Goal: Task Accomplishment & Management: Complete application form

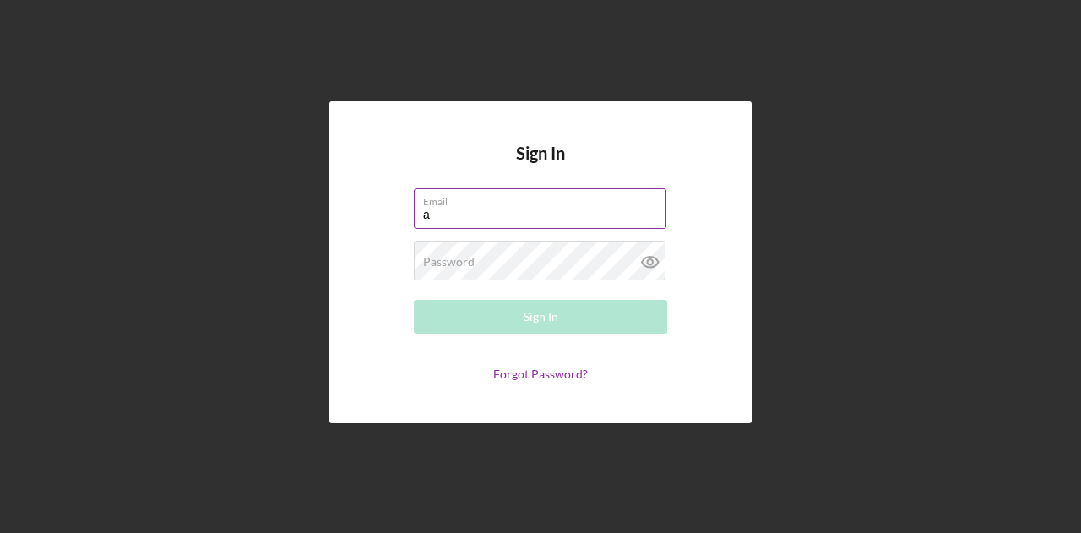
type input "[EMAIL_ADDRESS][DOMAIN_NAME]"
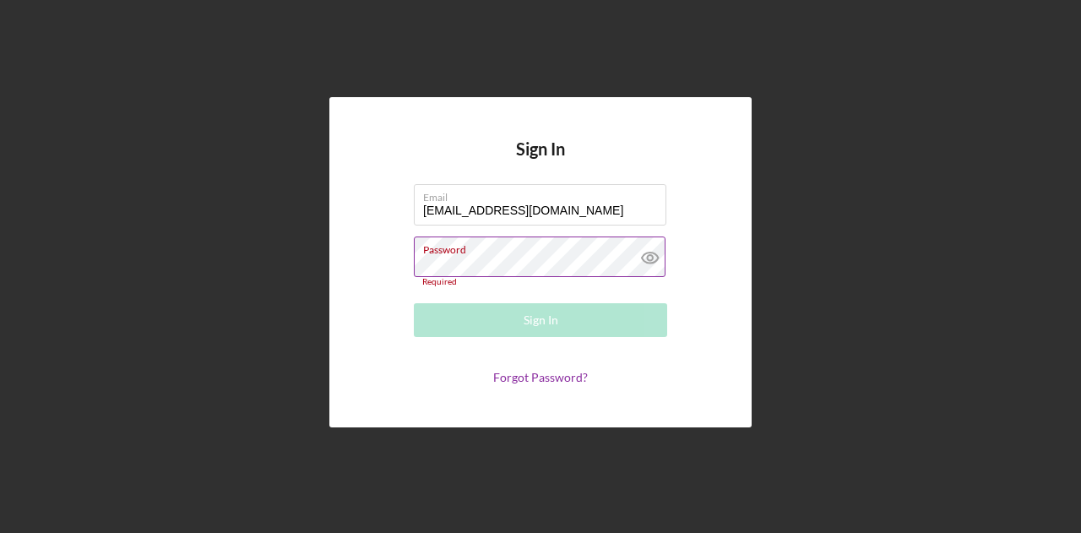
click at [441, 252] on label "Password" at bounding box center [544, 246] width 243 height 19
drag, startPoint x: 441, startPoint y: 252, endPoint x: 424, endPoint y: 259, distance: 18.5
click at [424, 259] on label "Password" at bounding box center [448, 258] width 51 height 14
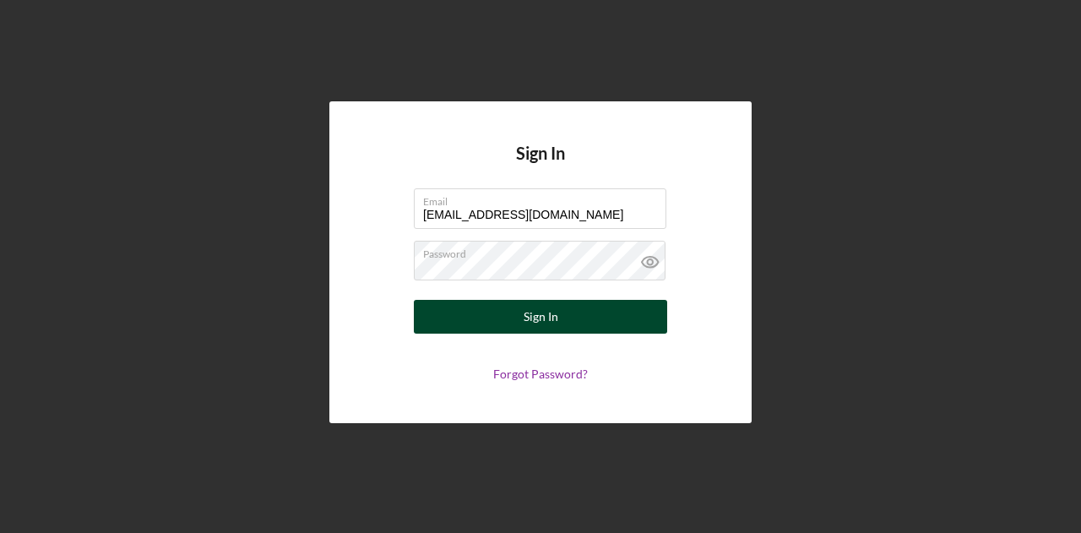
click at [530, 321] on div "Sign In" at bounding box center [540, 317] width 35 height 34
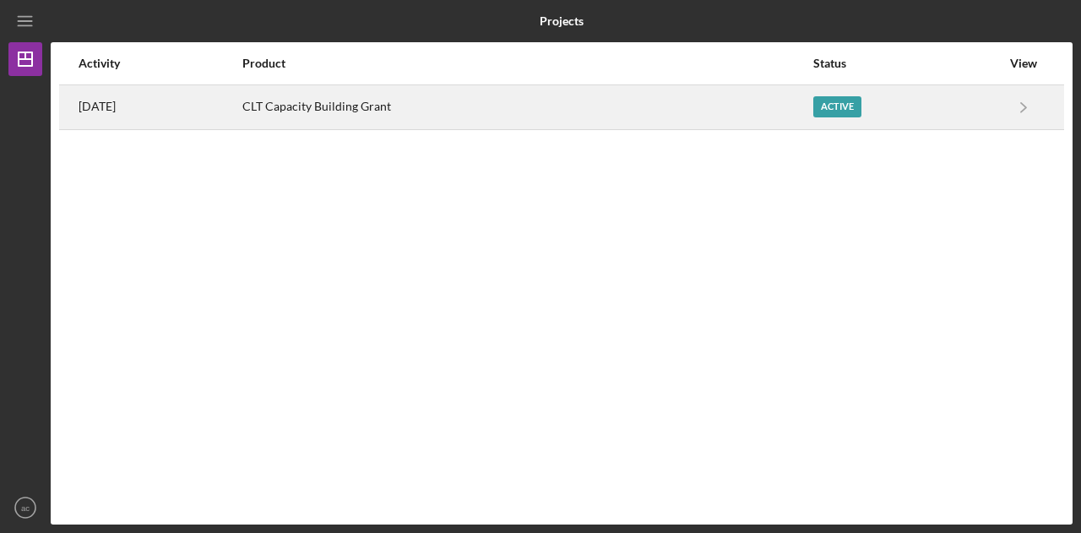
click at [372, 104] on div "CLT Capacity Building Grant" at bounding box center [526, 107] width 569 height 42
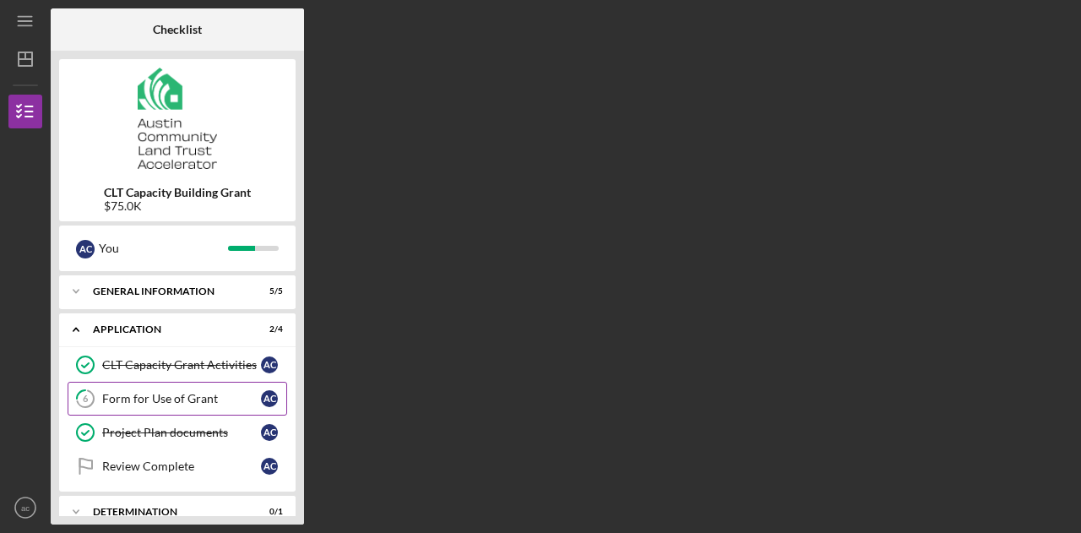
click at [172, 398] on div "Form for Use of Grant" at bounding box center [181, 399] width 159 height 14
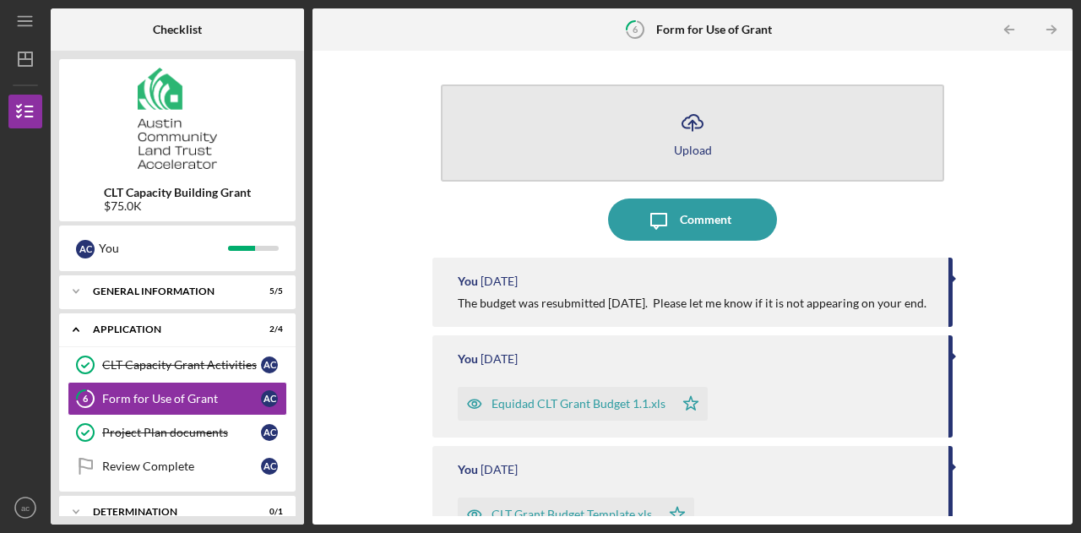
click at [701, 137] on icon "Icon/Upload" at bounding box center [692, 122] width 42 height 42
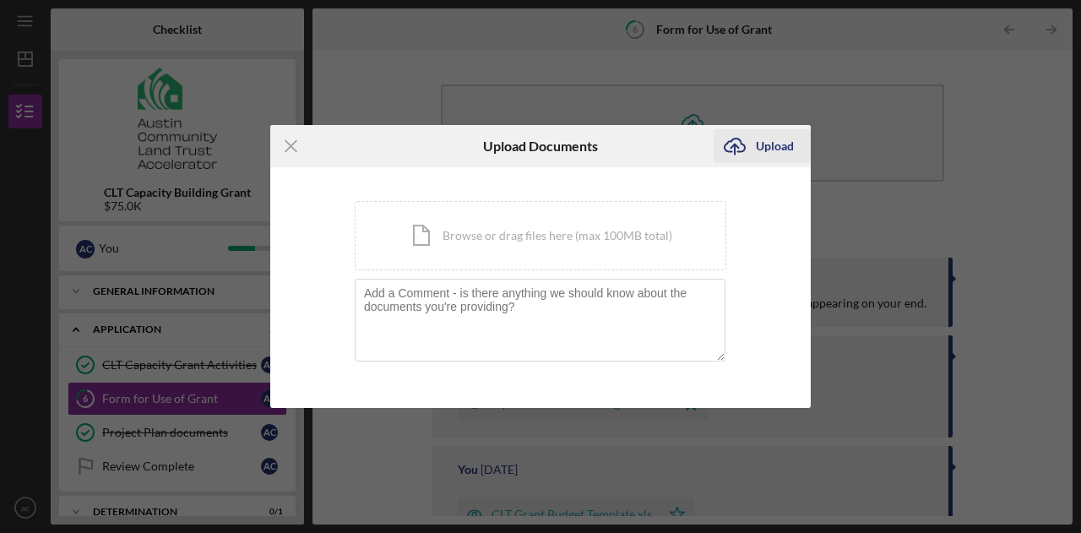
click at [769, 146] on div "Upload" at bounding box center [775, 146] width 38 height 34
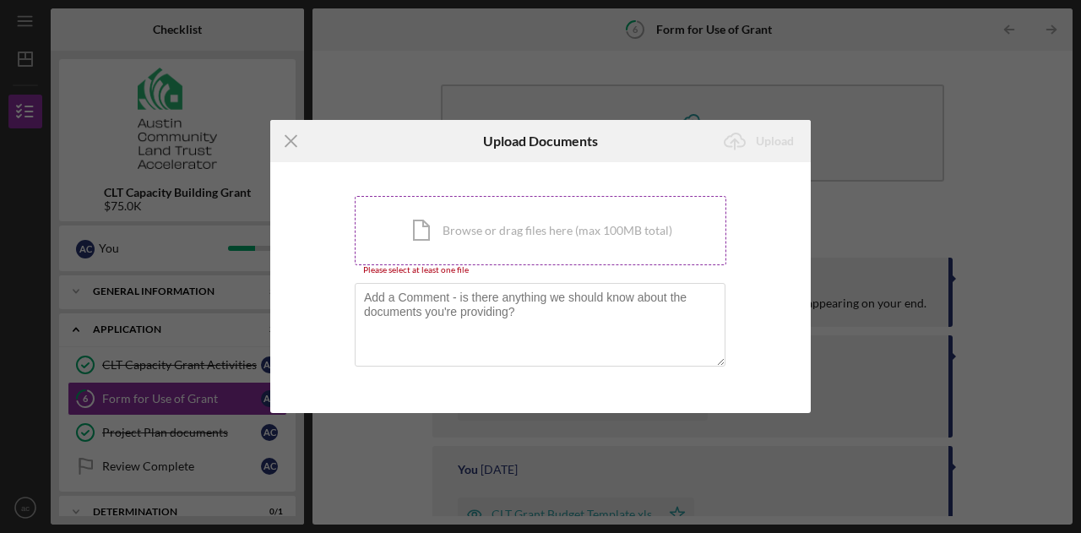
click at [562, 225] on div "Icon/Document Browse or drag files here (max 100MB total) Tap to choose files o…" at bounding box center [540, 230] width 371 height 69
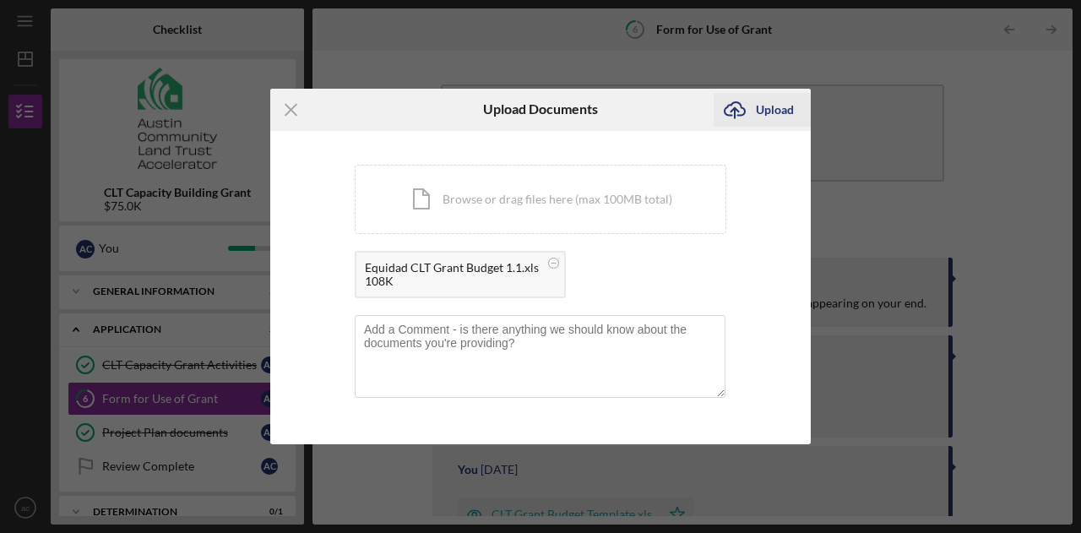
click at [763, 113] on div "Upload" at bounding box center [775, 110] width 38 height 34
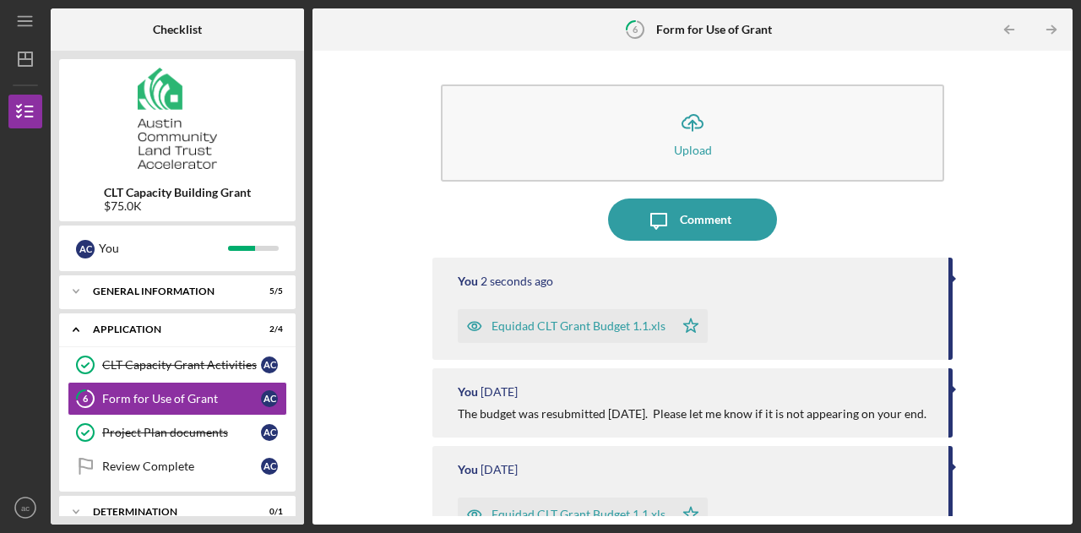
click at [1064, 191] on div "Icon/Upload Upload Icon/Message Comment You 2 seconds ago Equidad CLT Grant Bud…" at bounding box center [692, 288] width 760 height 474
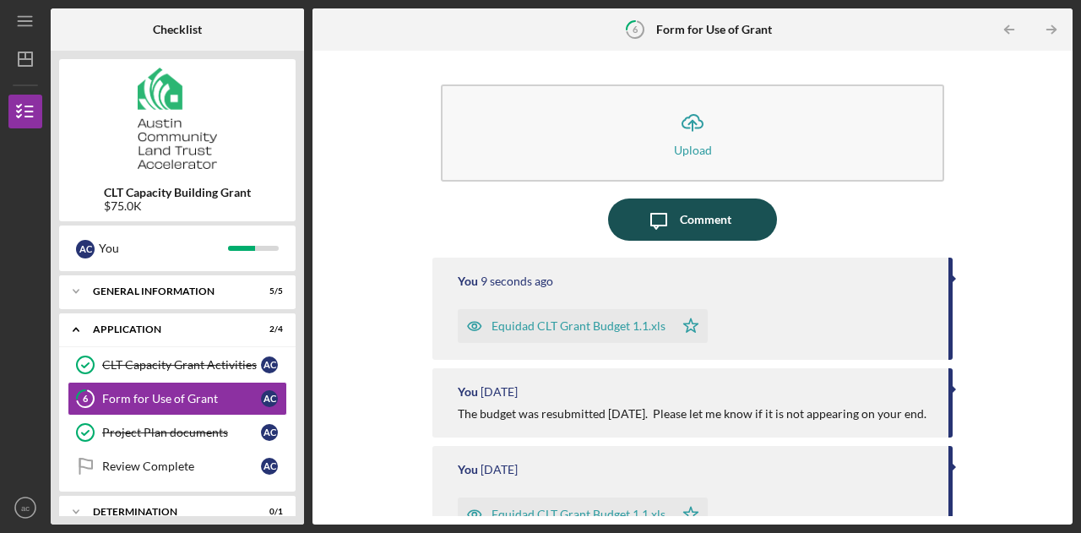
click at [736, 213] on button "Icon/Message Comment" at bounding box center [692, 219] width 169 height 42
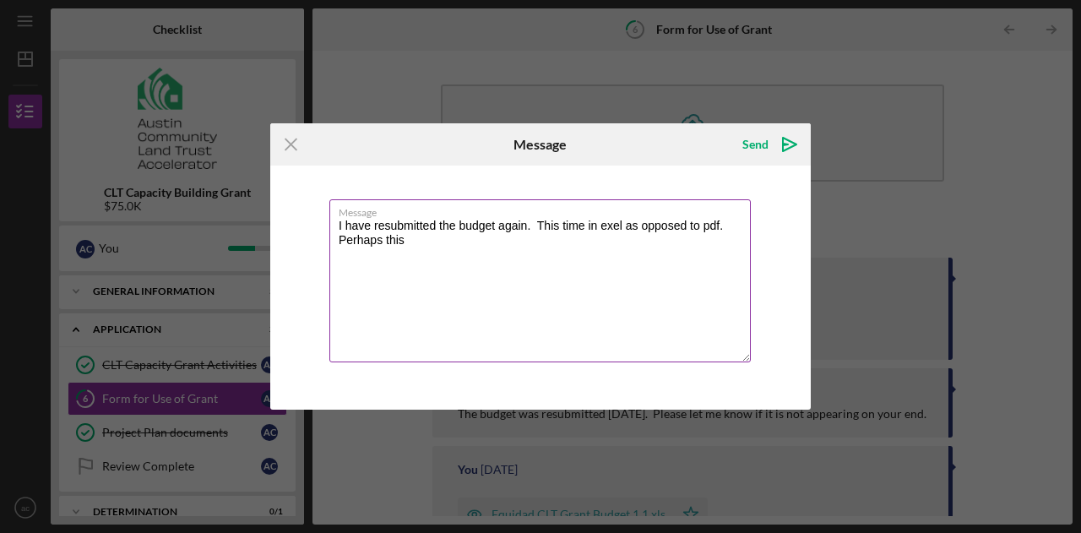
click at [604, 229] on textarea "I have resubmitted the budget again. This time in exel as opposed to pdf. Perha…" at bounding box center [539, 280] width 421 height 163
drag, startPoint x: 427, startPoint y: 242, endPoint x: 341, endPoint y: 242, distance: 86.1
click at [341, 242] on textarea "I have resubmitted the budget again. This time in excel as opposed to pdf. Perh…" at bounding box center [539, 280] width 421 height 163
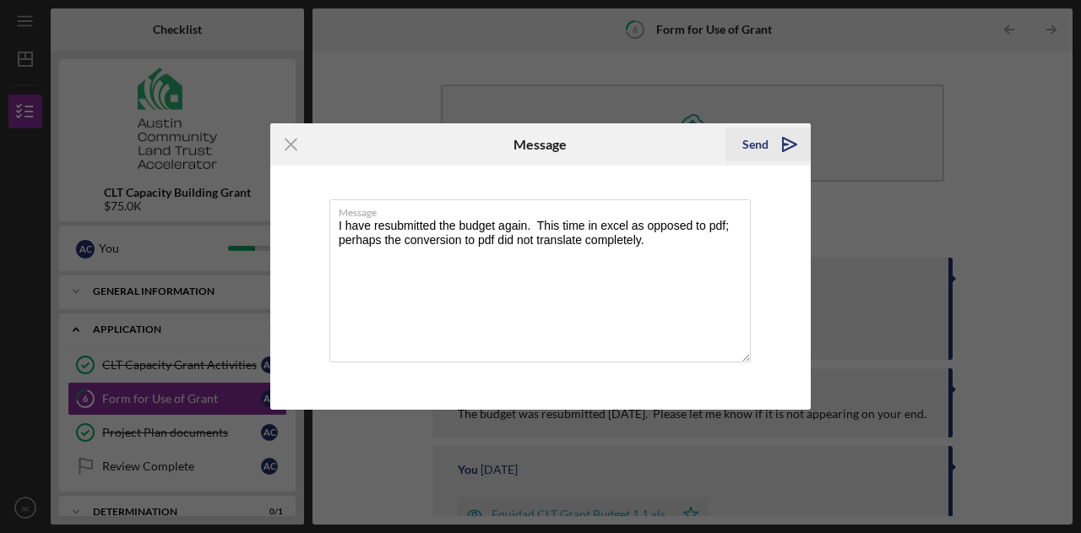
type textarea "I have resubmitted the budget again. This time in excel as opposed to pdf; perh…"
click at [745, 146] on div "Send" at bounding box center [755, 144] width 26 height 34
